Goal: Information Seeking & Learning: Compare options

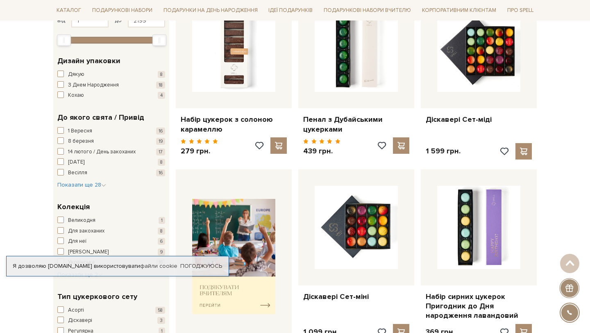
scroll to position [164, 0]
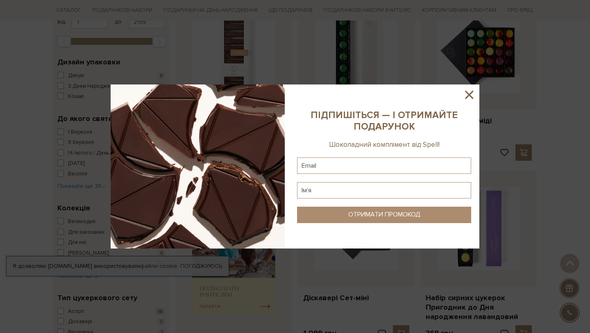
click at [82, 65] on div at bounding box center [295, 166] width 590 height 333
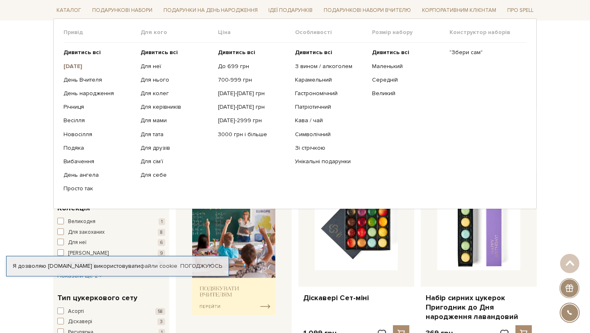
click at [70, 70] on link "[DATE]" at bounding box center [99, 65] width 71 height 7
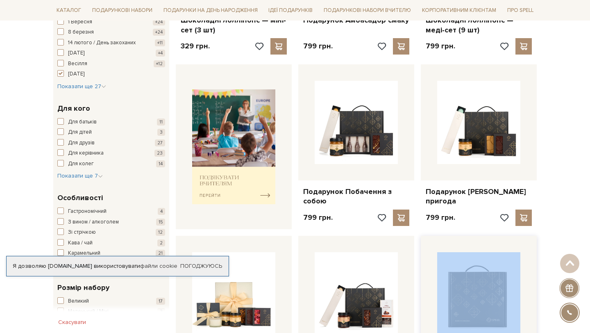
scroll to position [279, 0]
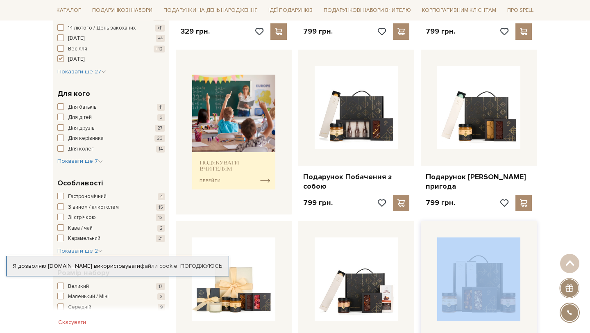
drag, startPoint x: 483, startPoint y: 176, endPoint x: 447, endPoint y: 235, distance: 68.6
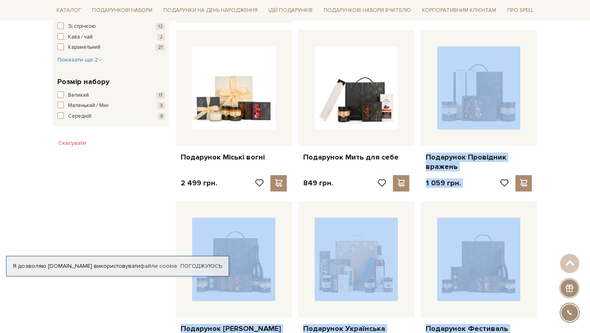
scroll to position [476, 0]
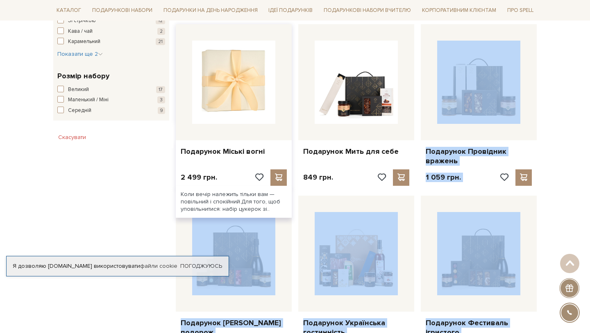
click at [255, 111] on img at bounding box center [233, 82] width 83 height 83
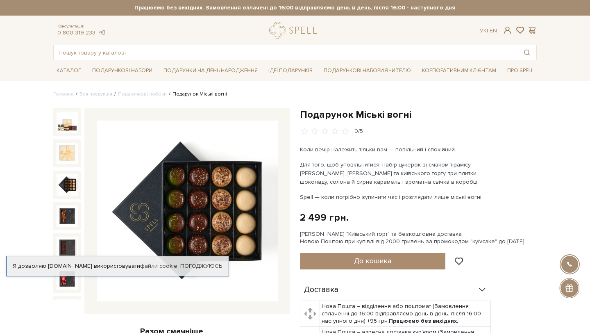
click at [70, 191] on img at bounding box center [67, 184] width 21 height 21
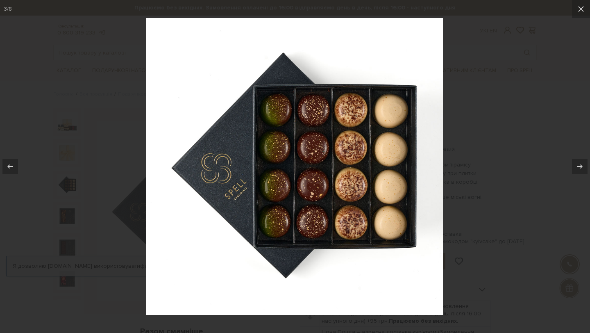
click at [66, 226] on div at bounding box center [295, 166] width 590 height 333
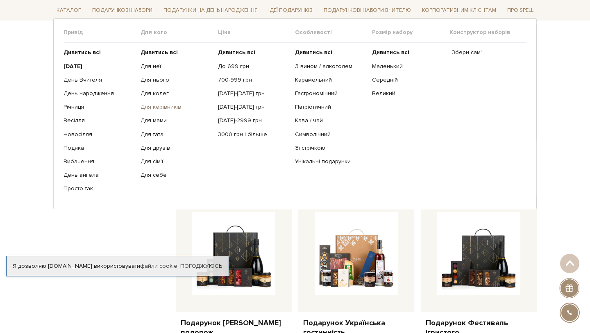
click at [160, 106] on link "Для керівників" at bounding box center [176, 106] width 71 height 7
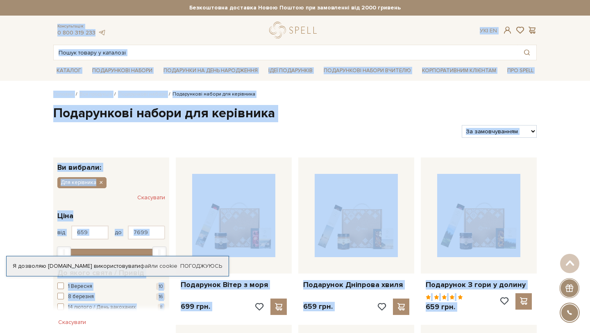
drag, startPoint x: 582, startPoint y: 130, endPoint x: 485, endPoint y: -36, distance: 191.6
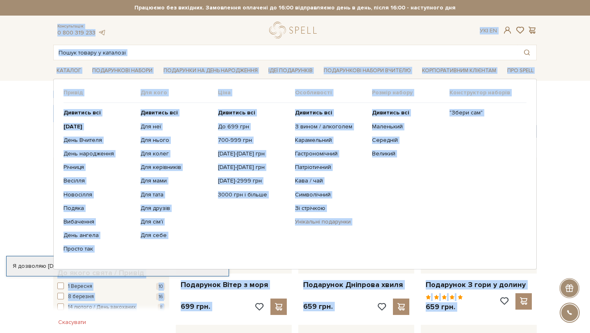
click at [313, 221] on link "Унікальні подарунки" at bounding box center [330, 221] width 71 height 7
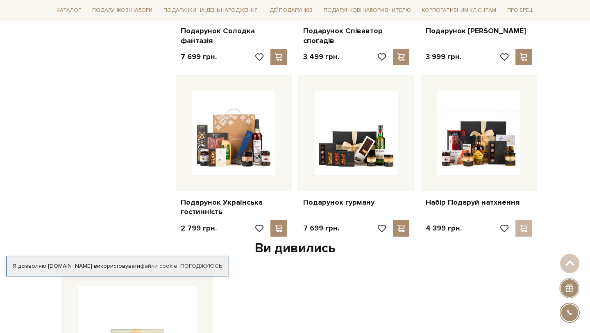
scroll to position [607, 0]
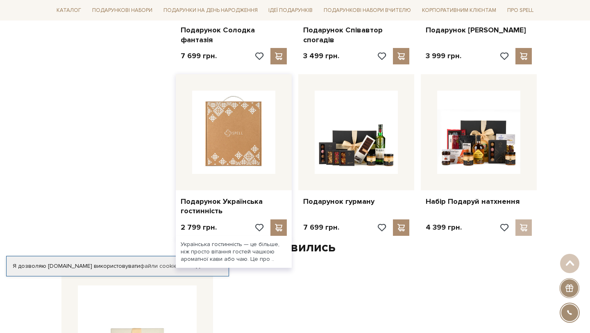
click at [238, 164] on img at bounding box center [233, 132] width 83 height 83
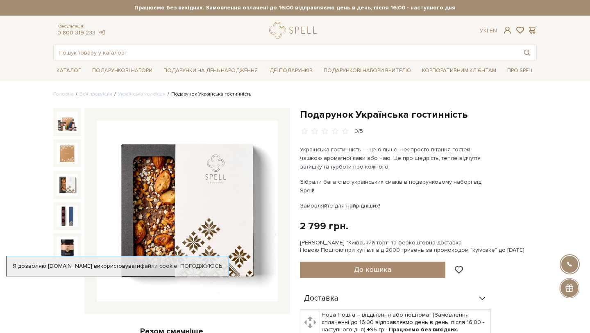
click at [68, 187] on img at bounding box center [67, 184] width 21 height 21
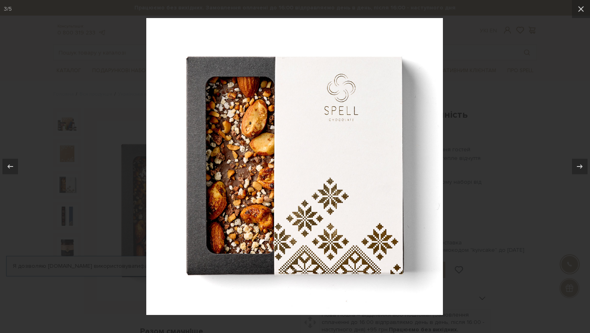
click at [68, 191] on div at bounding box center [295, 166] width 590 height 333
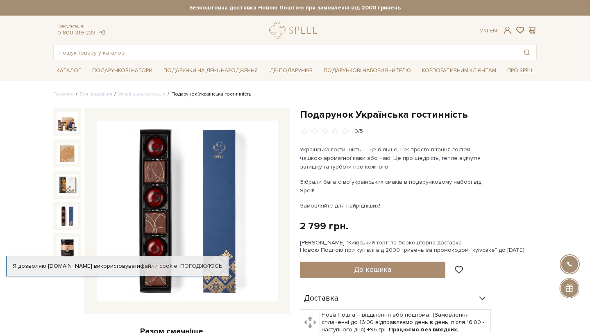
click at [68, 221] on img at bounding box center [67, 215] width 21 height 21
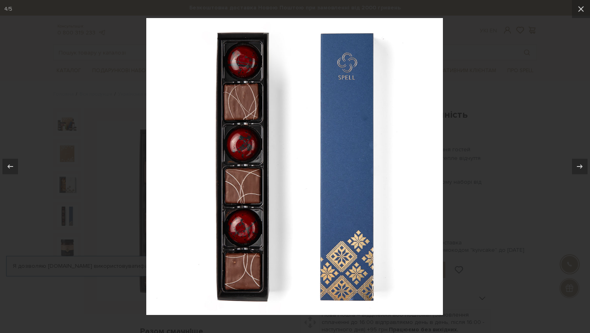
click at [81, 257] on div at bounding box center [295, 166] width 590 height 333
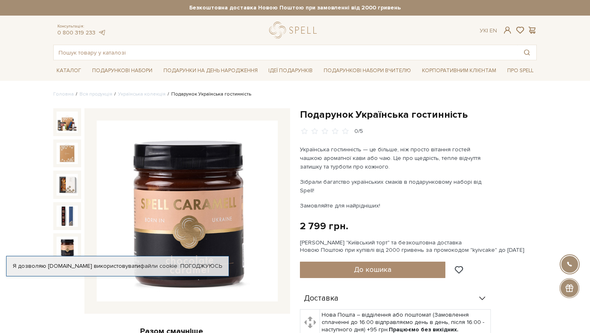
click at [71, 245] on img at bounding box center [67, 247] width 21 height 21
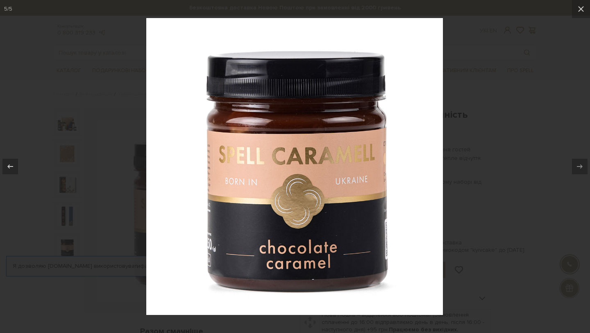
click at [73, 266] on div at bounding box center [295, 166] width 590 height 333
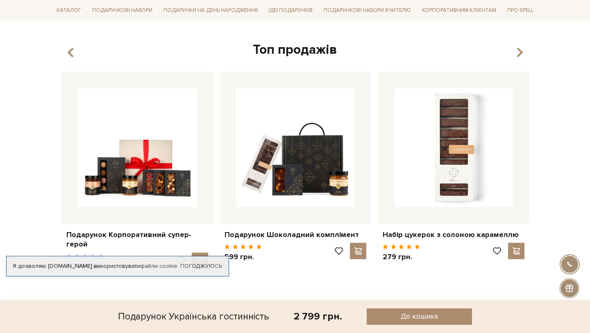
scroll to position [1722, 0]
